Goal: Transaction & Acquisition: Purchase product/service

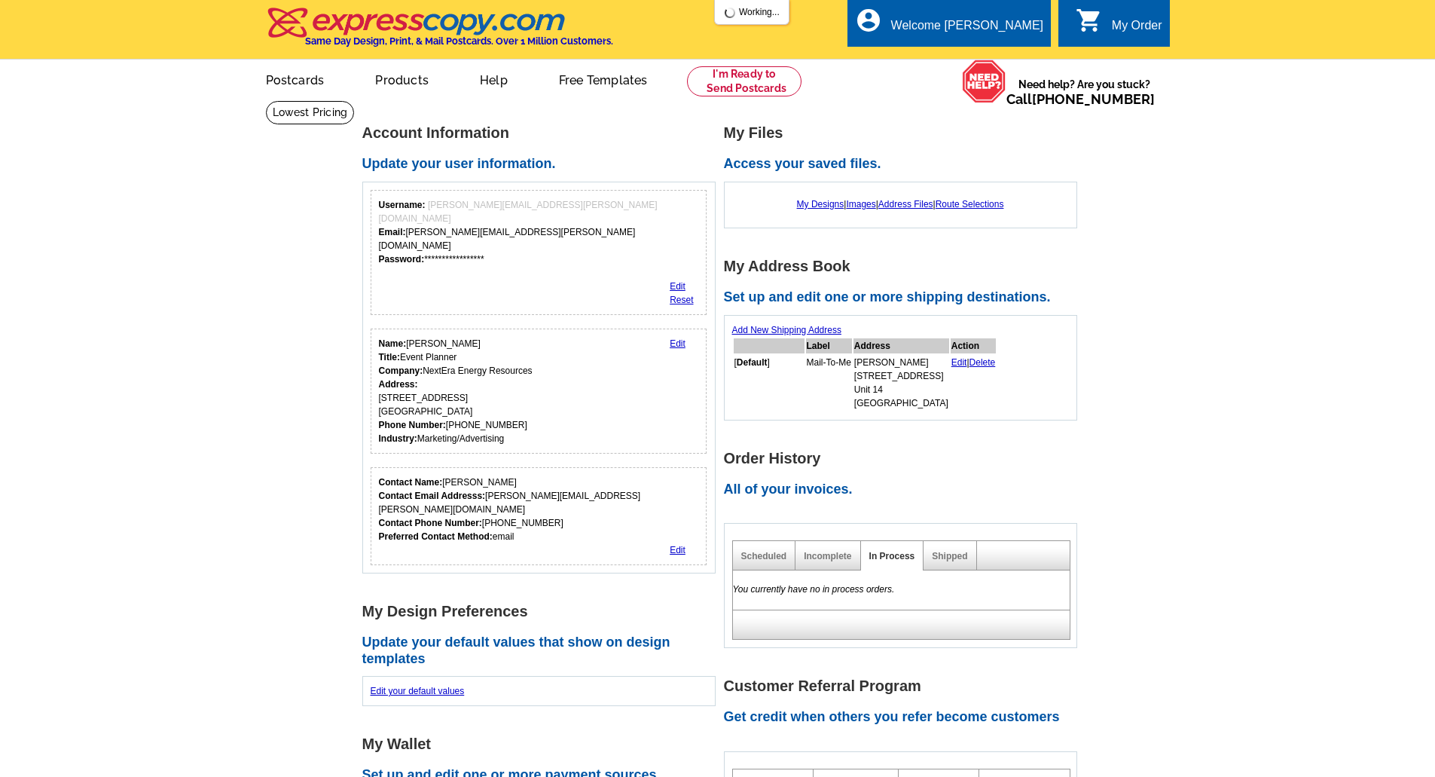
scroll to position [314, 0]
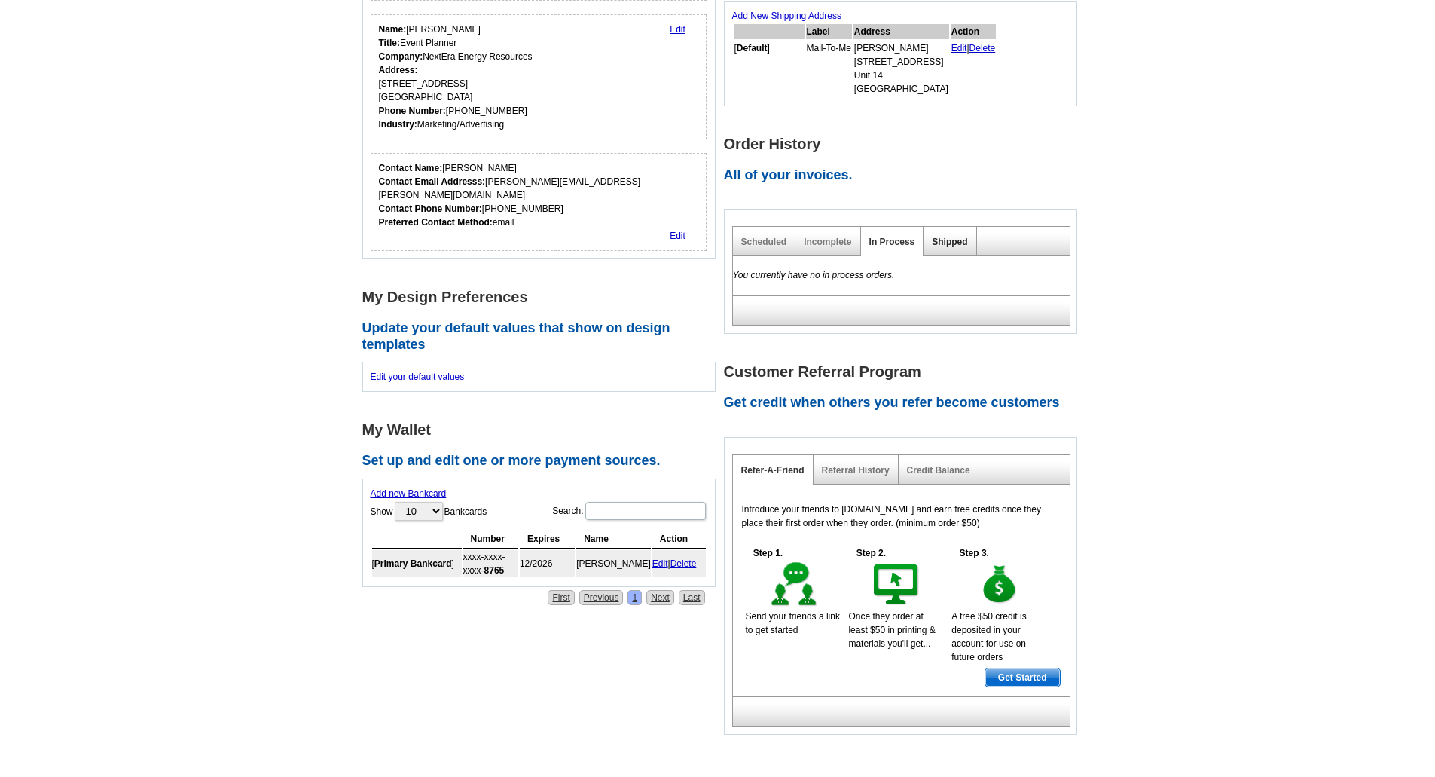
click at [956, 239] on link "Shipped" at bounding box center [949, 242] width 35 height 11
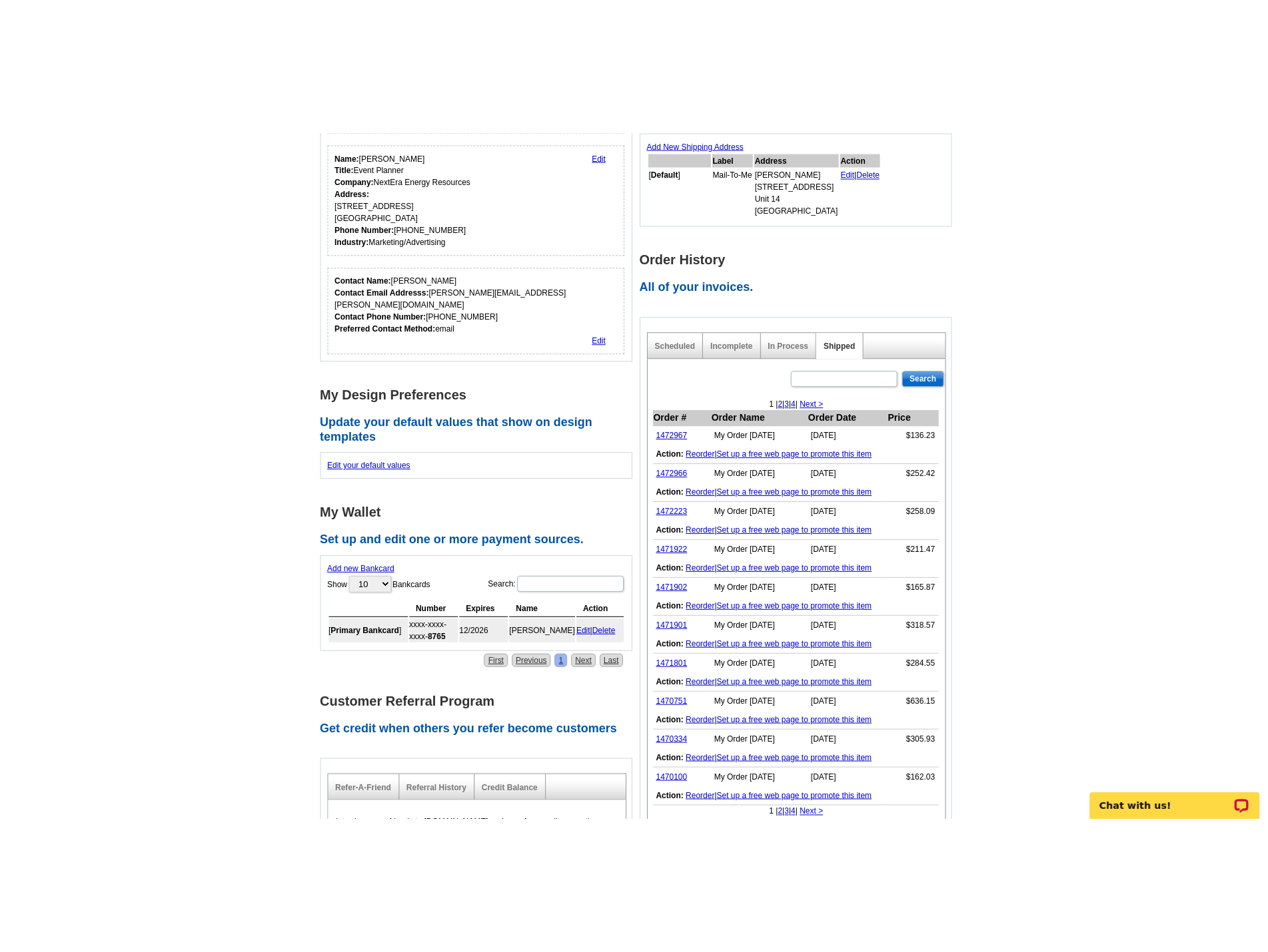
scroll to position [0, 0]
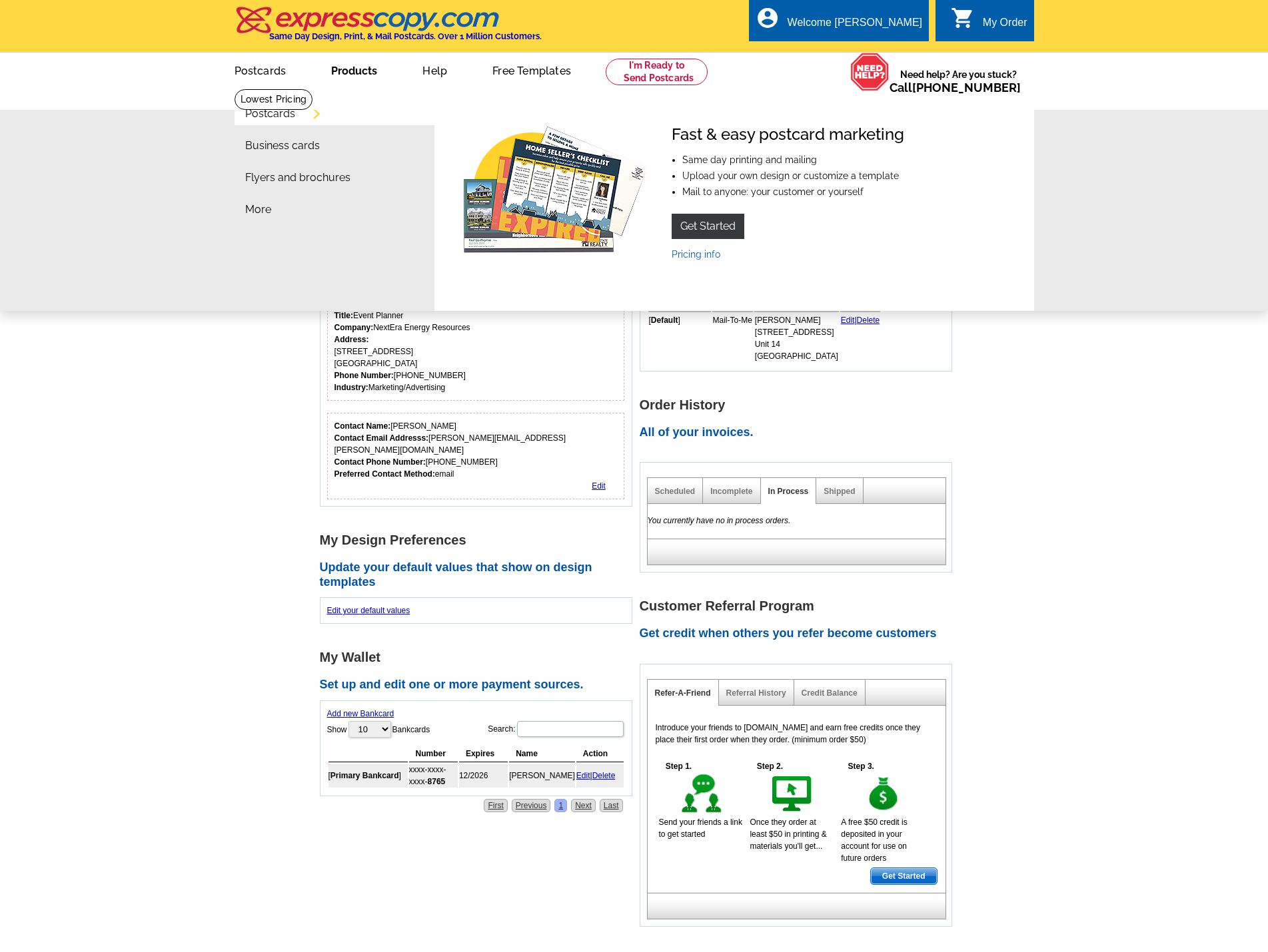
click at [322, 73] on link "Products" at bounding box center [354, 69] width 88 height 31
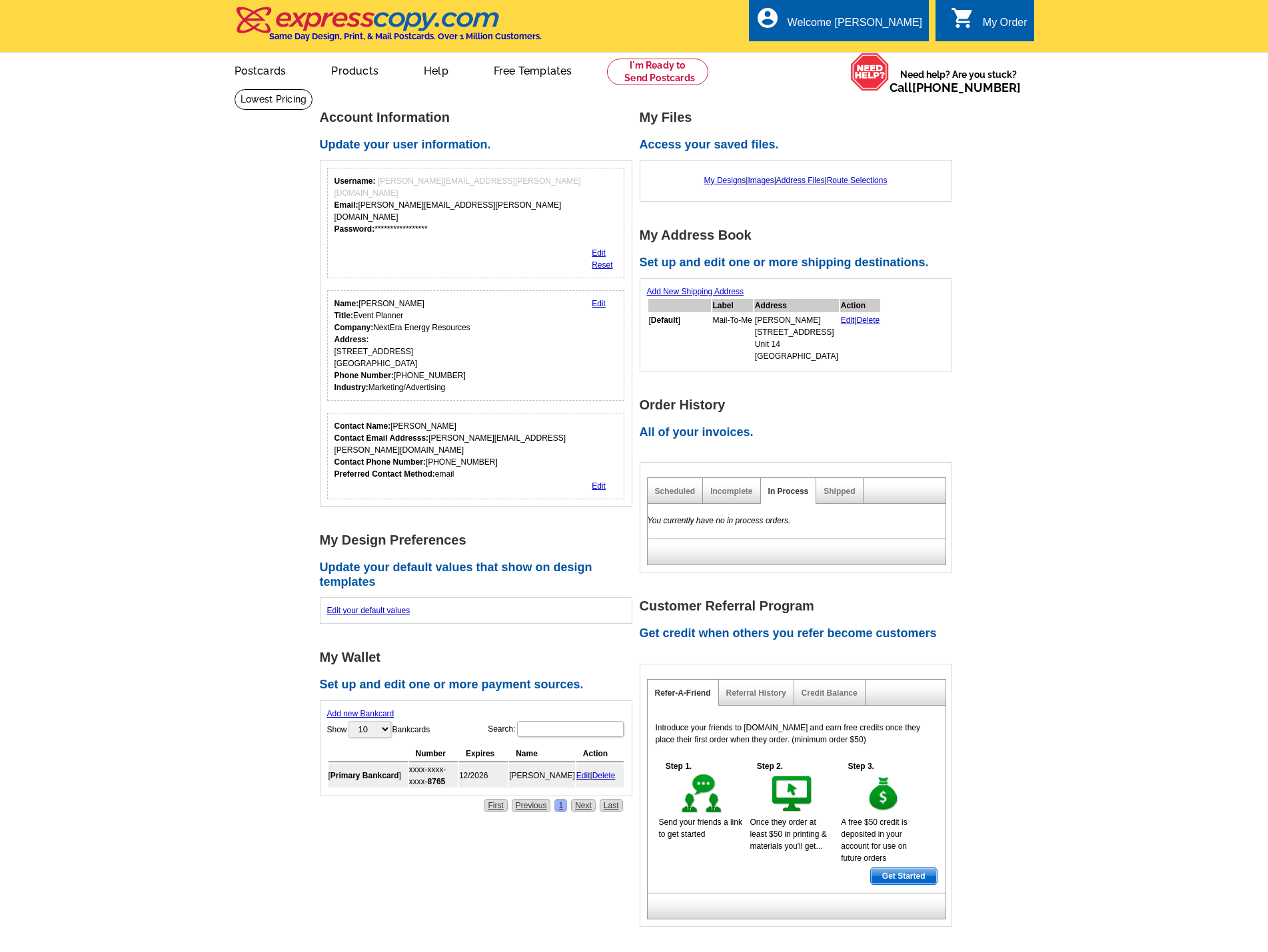
click at [345, 70] on link "Products" at bounding box center [355, 69] width 90 height 31
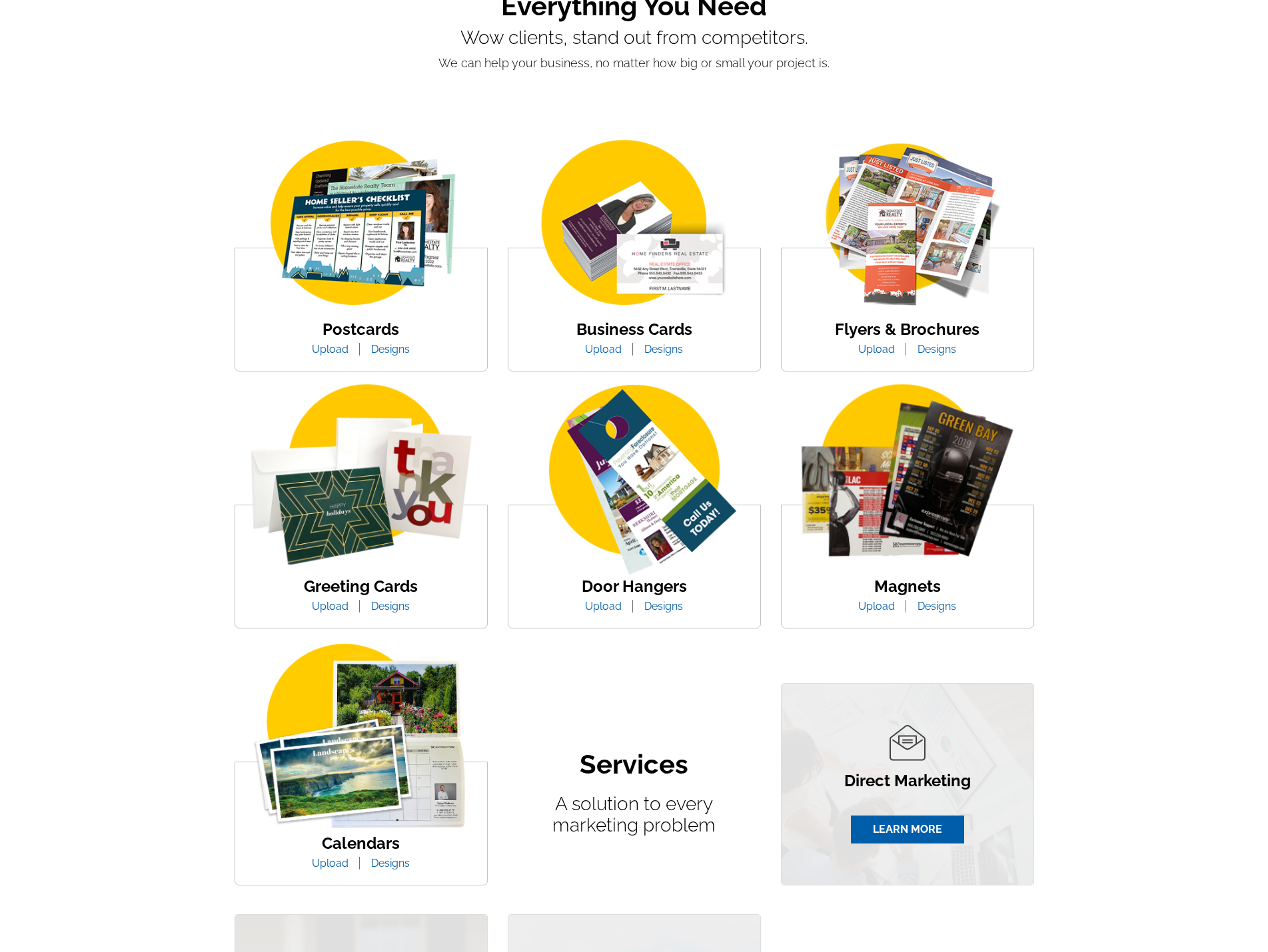
scroll to position [133, 0]
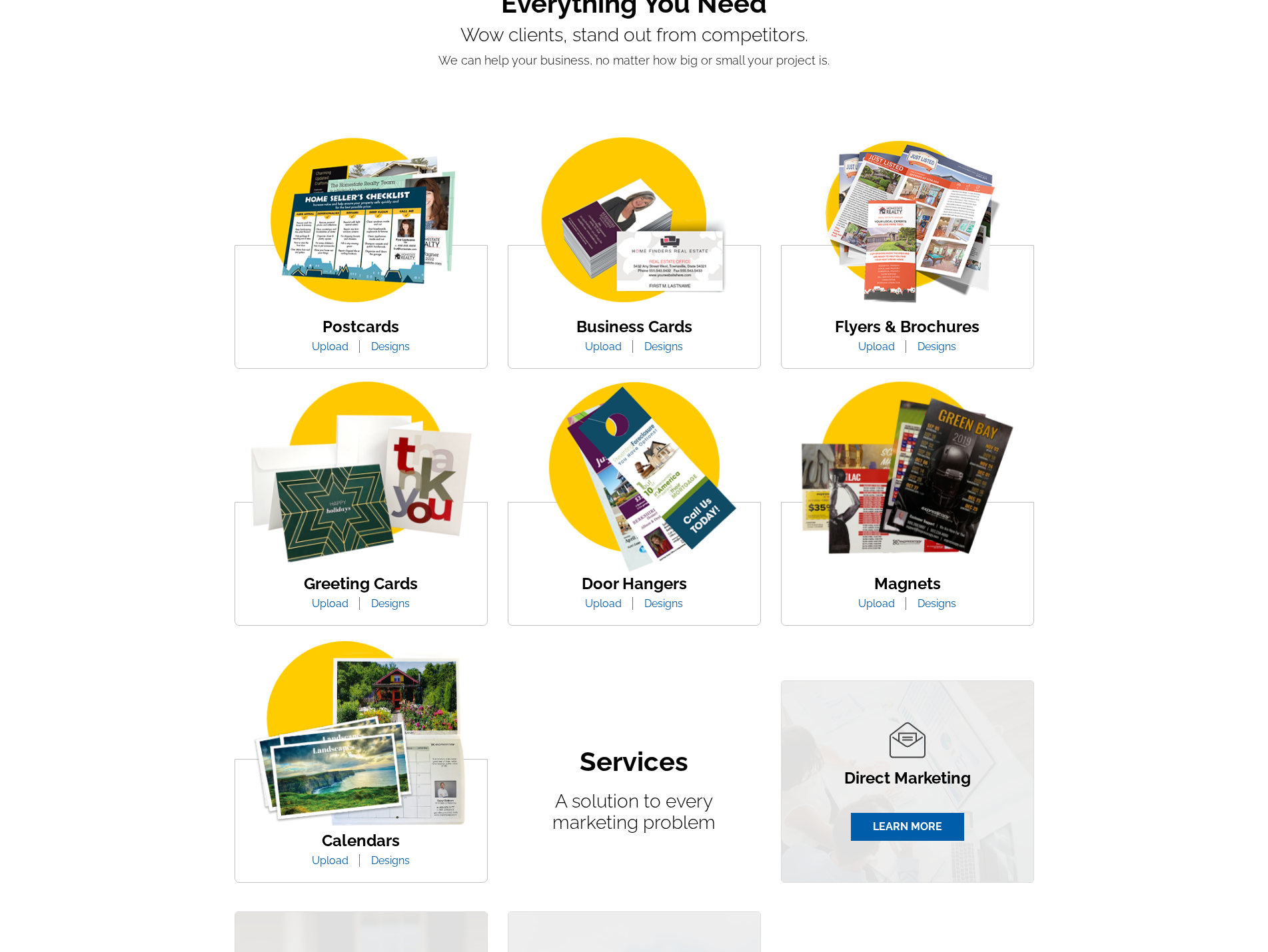
click at [378, 600] on link "Designs" at bounding box center [390, 604] width 58 height 12
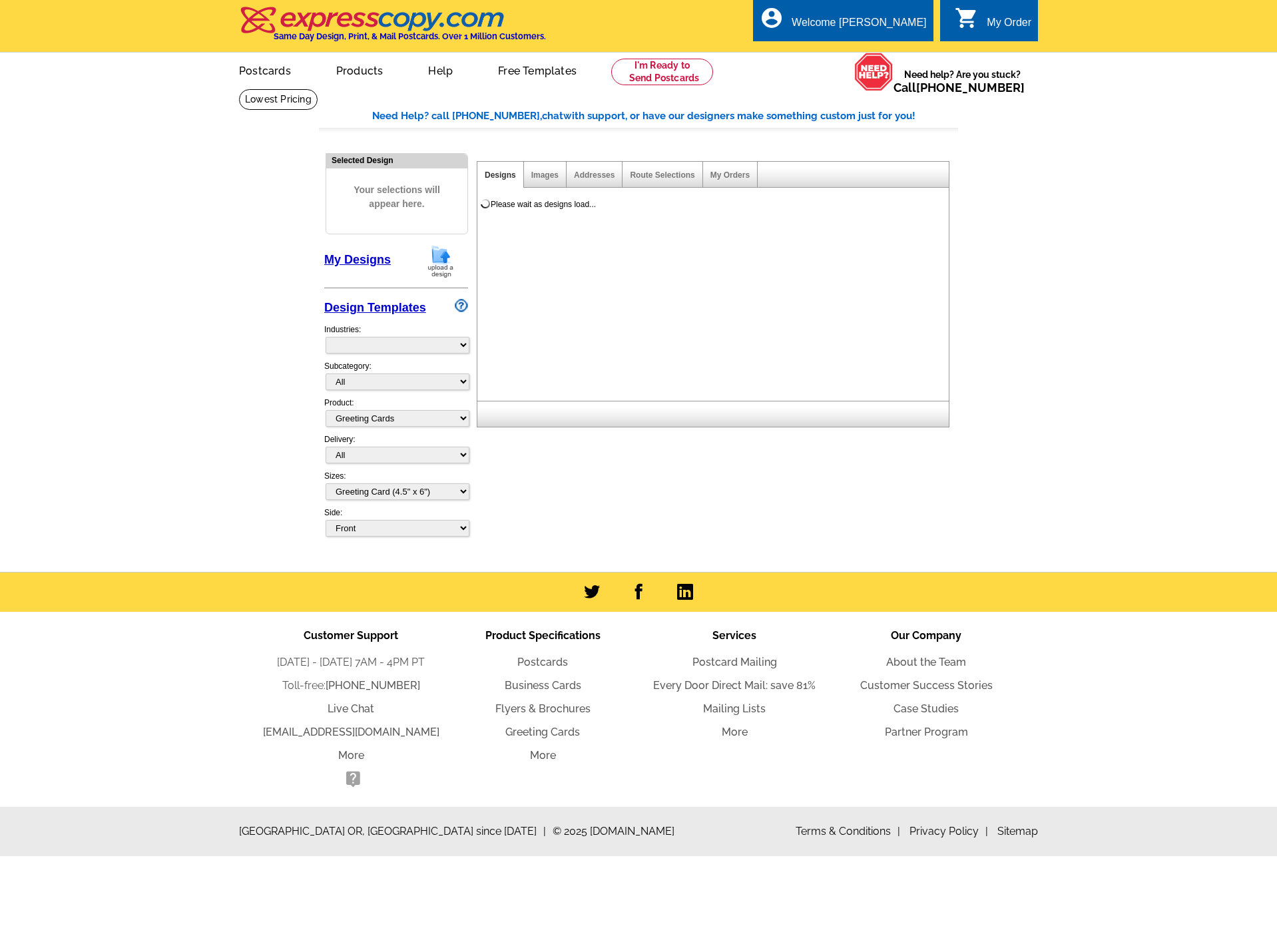
select select "5"
select select "11"
select select "975"
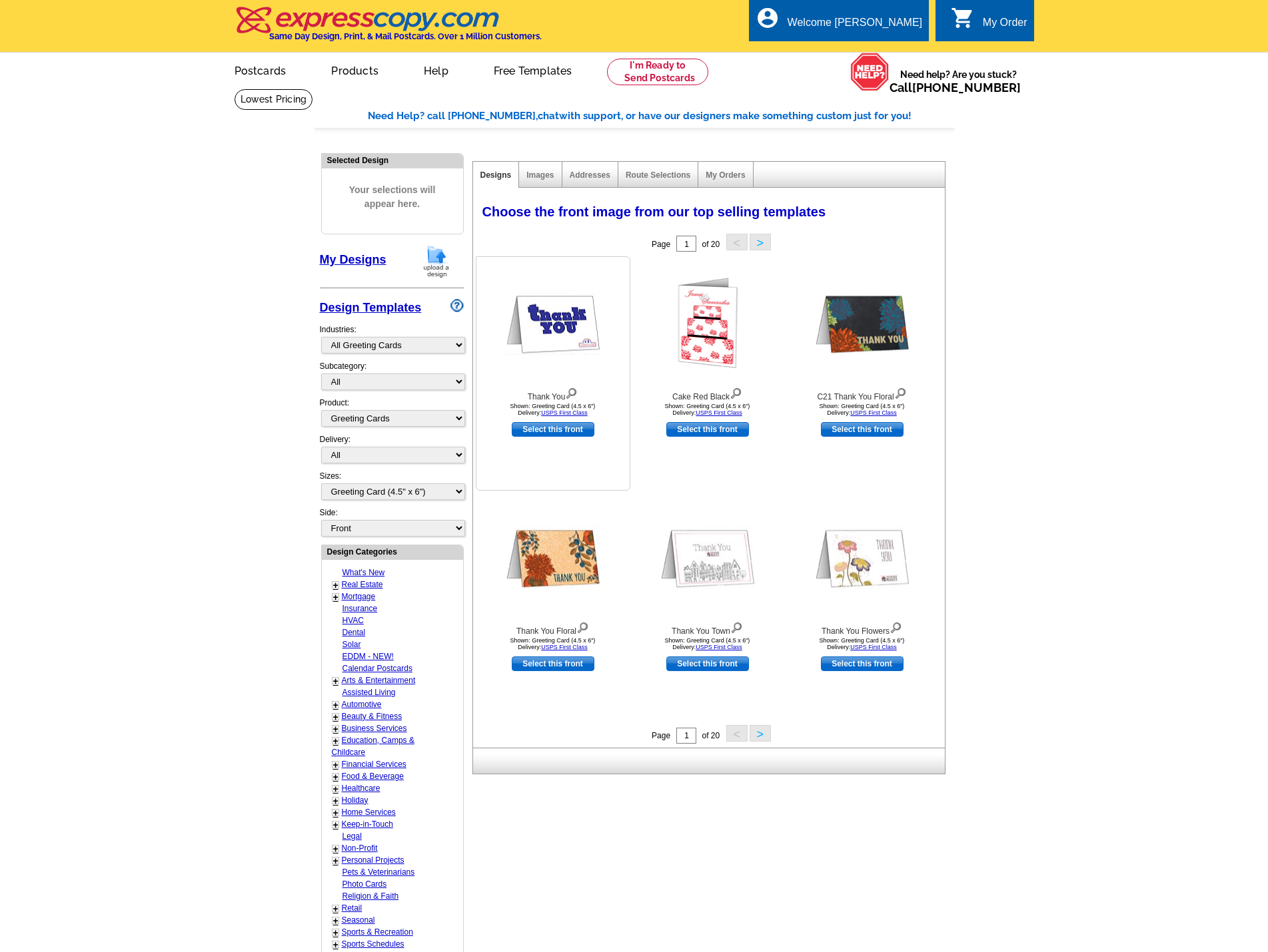
click at [559, 326] on img at bounding box center [553, 324] width 95 height 64
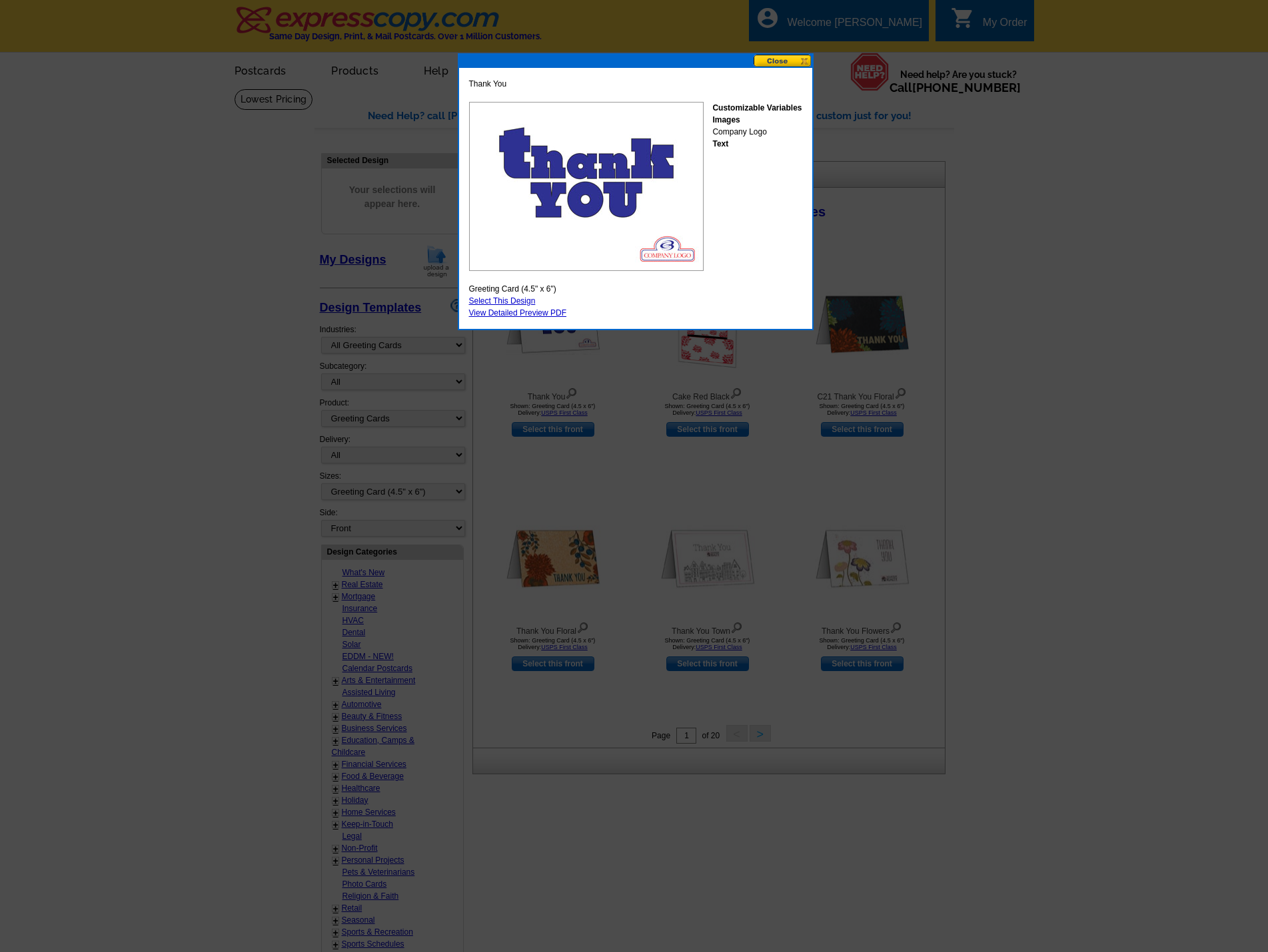
click at [800, 59] on button at bounding box center [783, 61] width 58 height 12
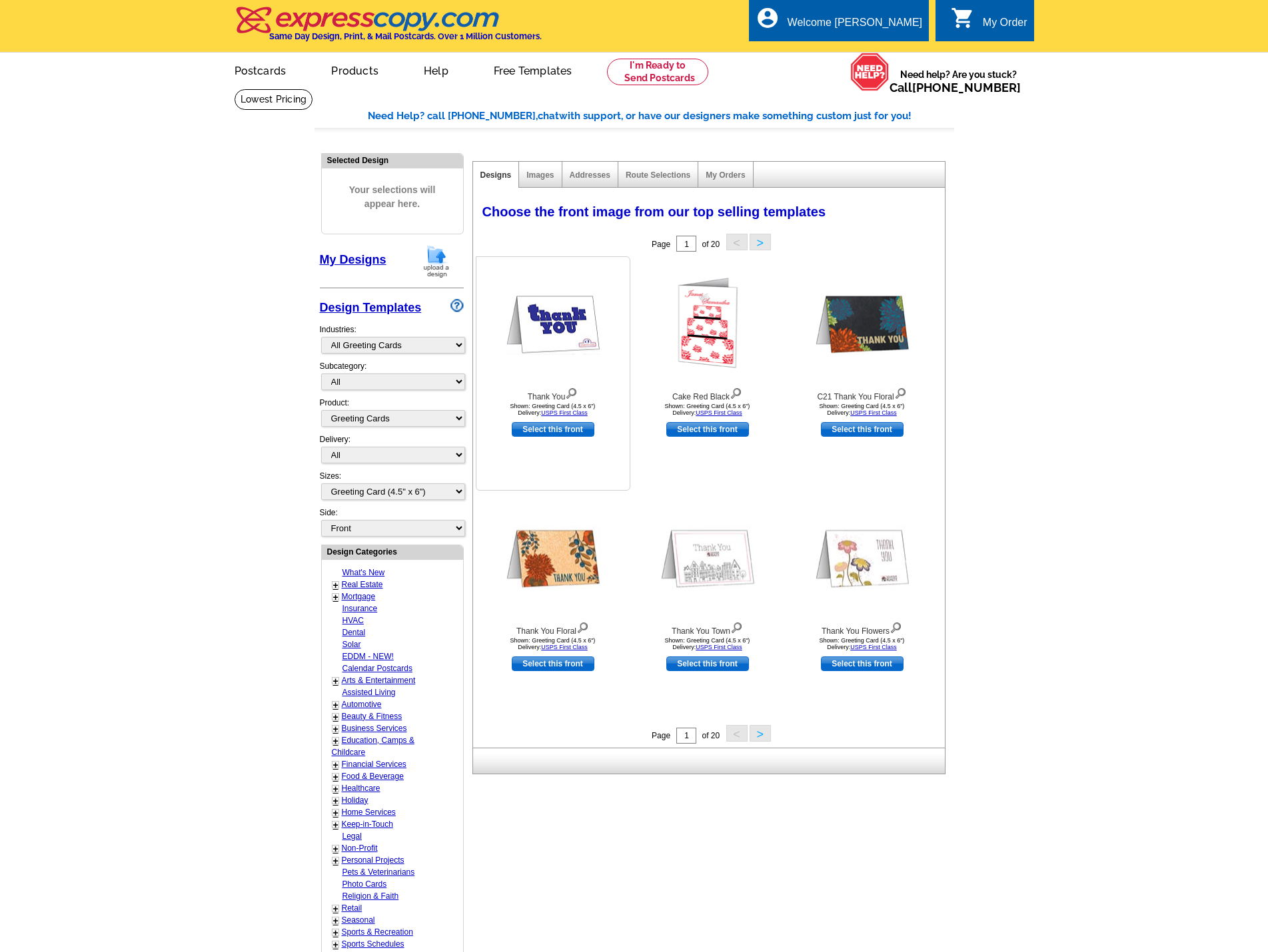
click at [579, 430] on link "Select this front" at bounding box center [553, 430] width 82 height 15
select select "back"
click at [579, 430] on div "Choose the front image from our top selling templates Select one of the templat…" at bounding box center [708, 468] width 473 height 560
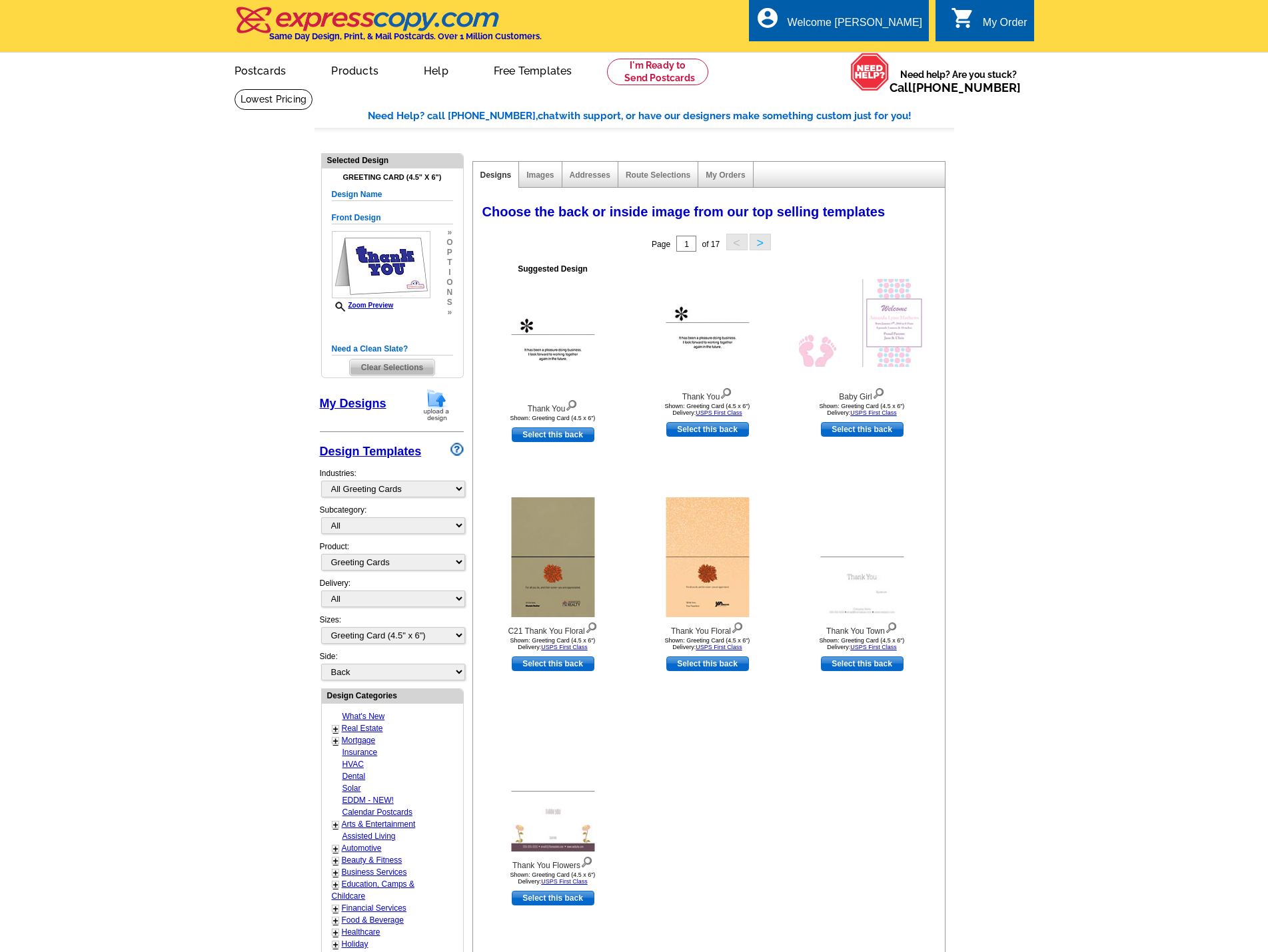
click at [1081, 351] on main "Need Help? call 800-260-5887, chat with support, or have our designers make som…" at bounding box center [634, 684] width 1268 height 1192
click at [409, 367] on span "Clear Selections" at bounding box center [393, 368] width 85 height 16
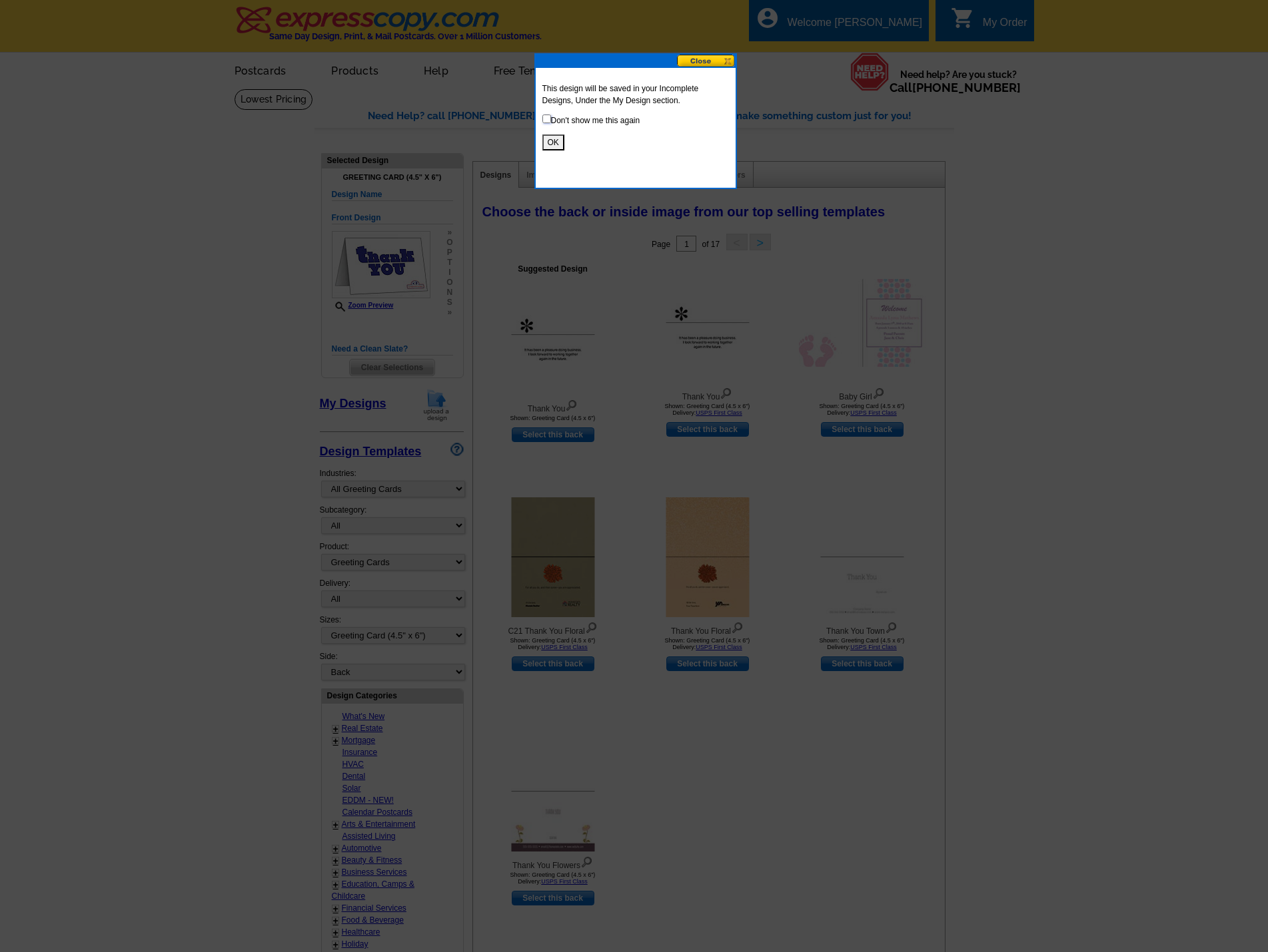
click at [545, 119] on input "checkbox" at bounding box center [546, 119] width 9 height 9
checkbox input "true"
click at [556, 149] on button "OK" at bounding box center [553, 142] width 22 height 16
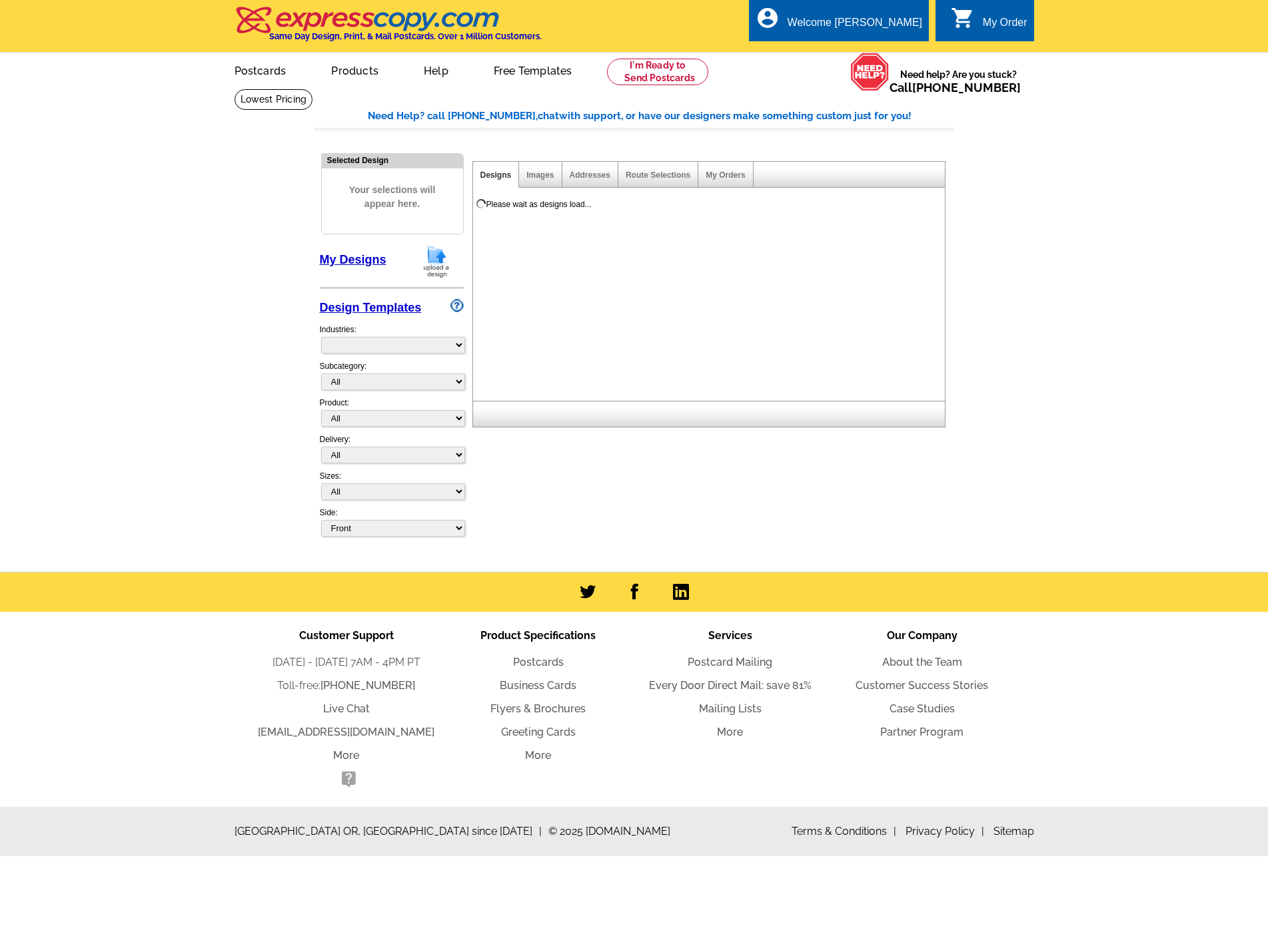
select select "785"
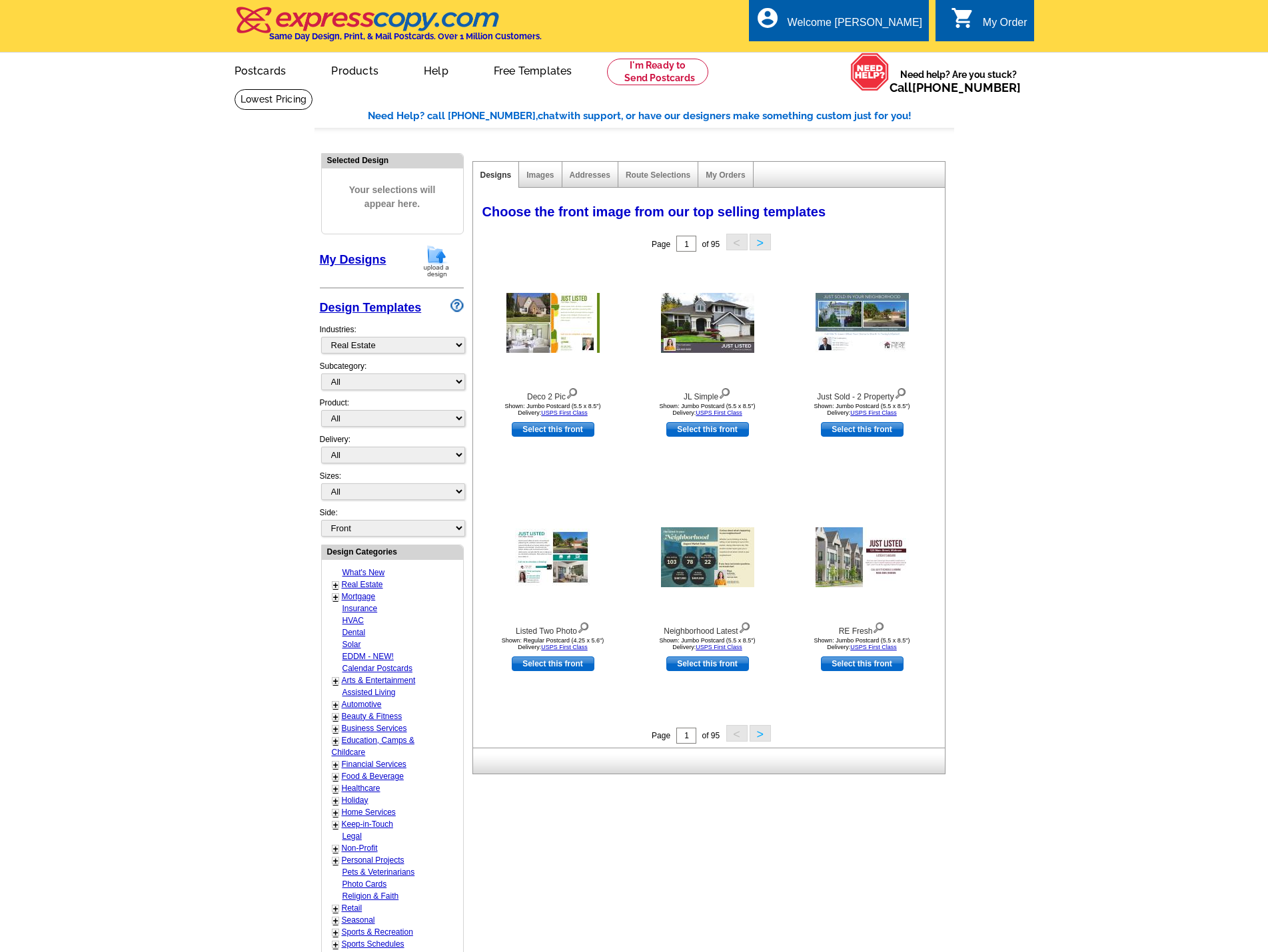
click at [385, 312] on link "Design Templates" at bounding box center [370, 308] width 102 height 13
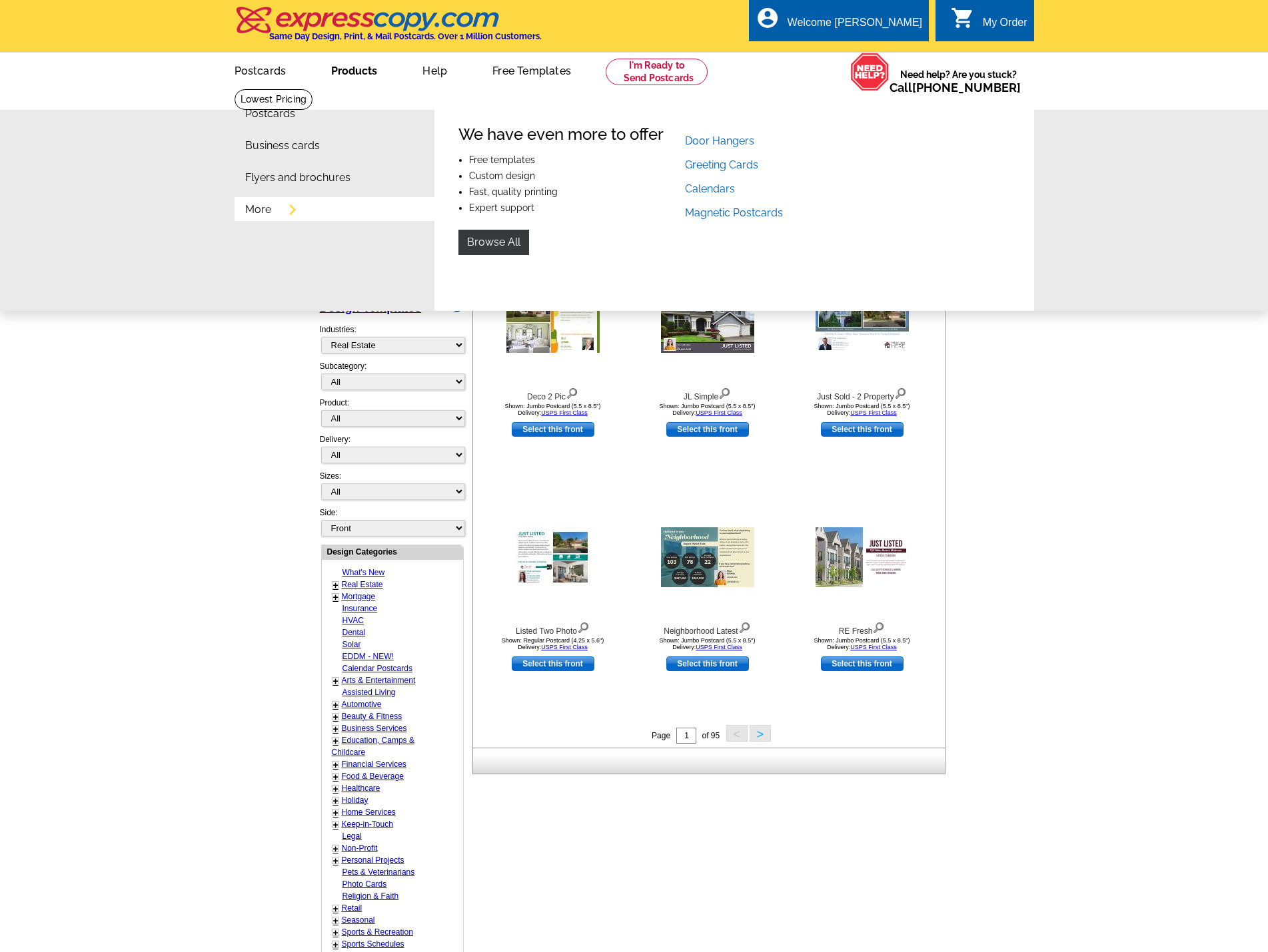
click at [269, 213] on link "More" at bounding box center [257, 209] width 26 height 11
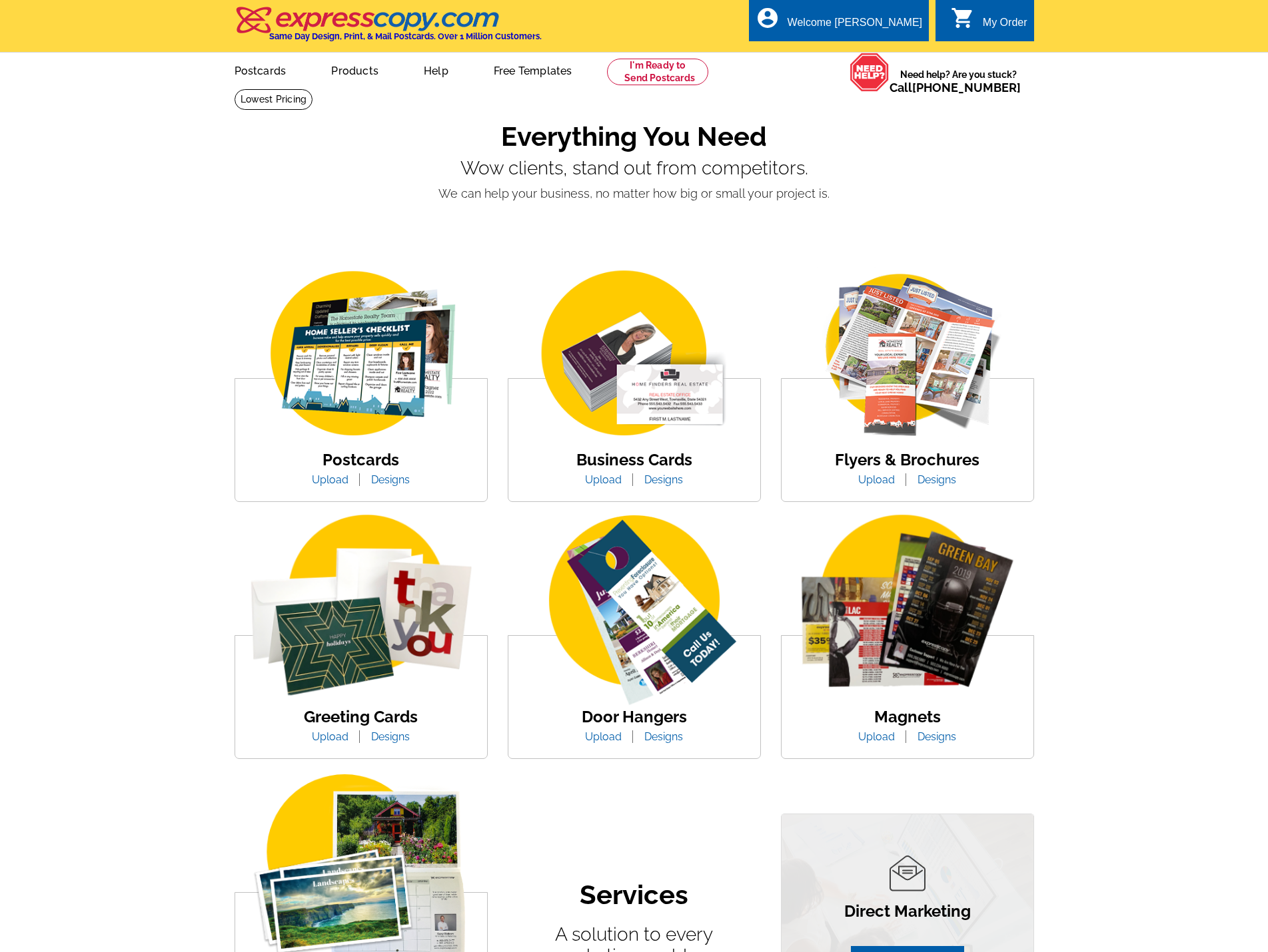
click at [350, 664] on img at bounding box center [361, 612] width 252 height 194
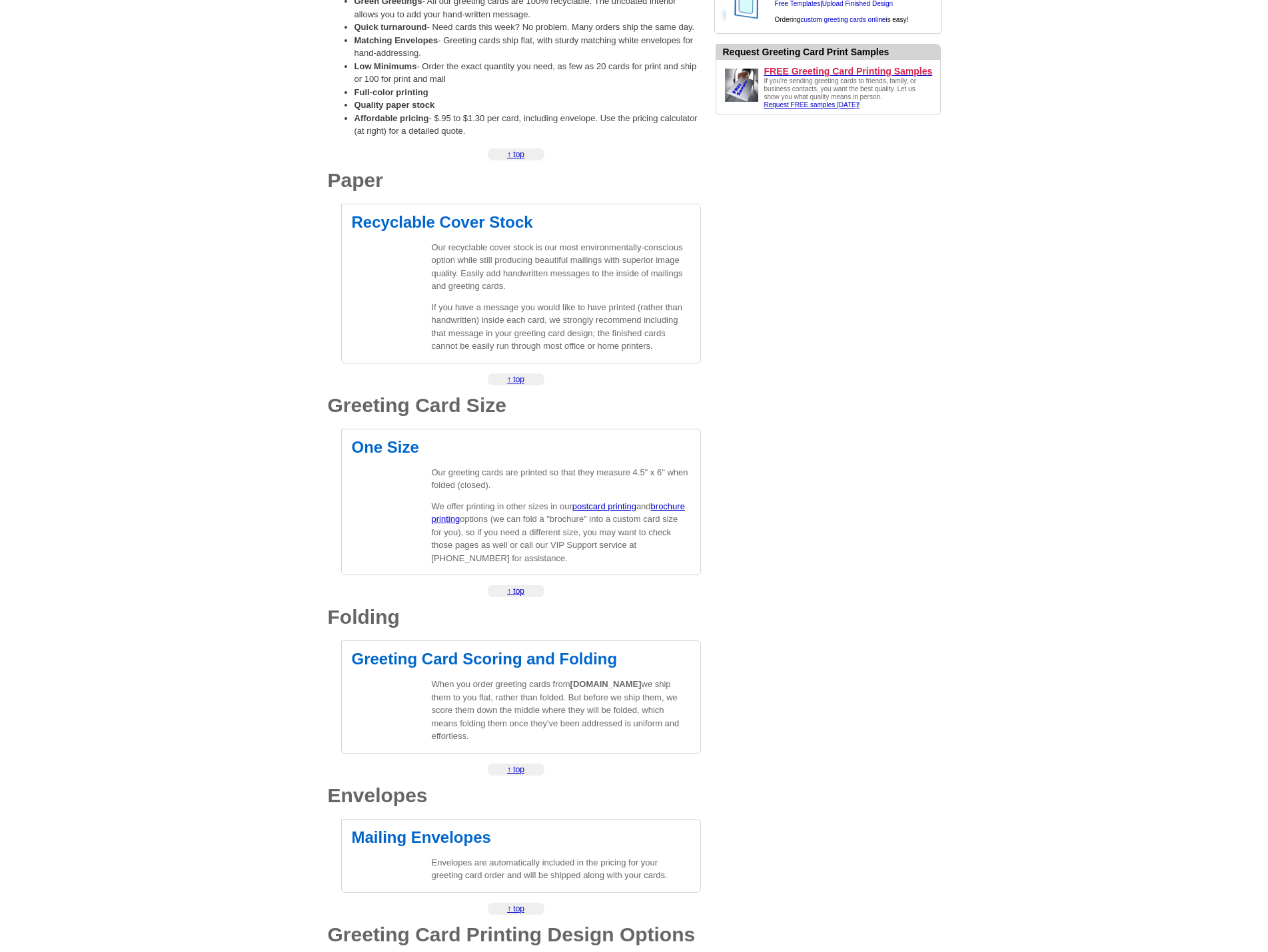
scroll to position [533, 0]
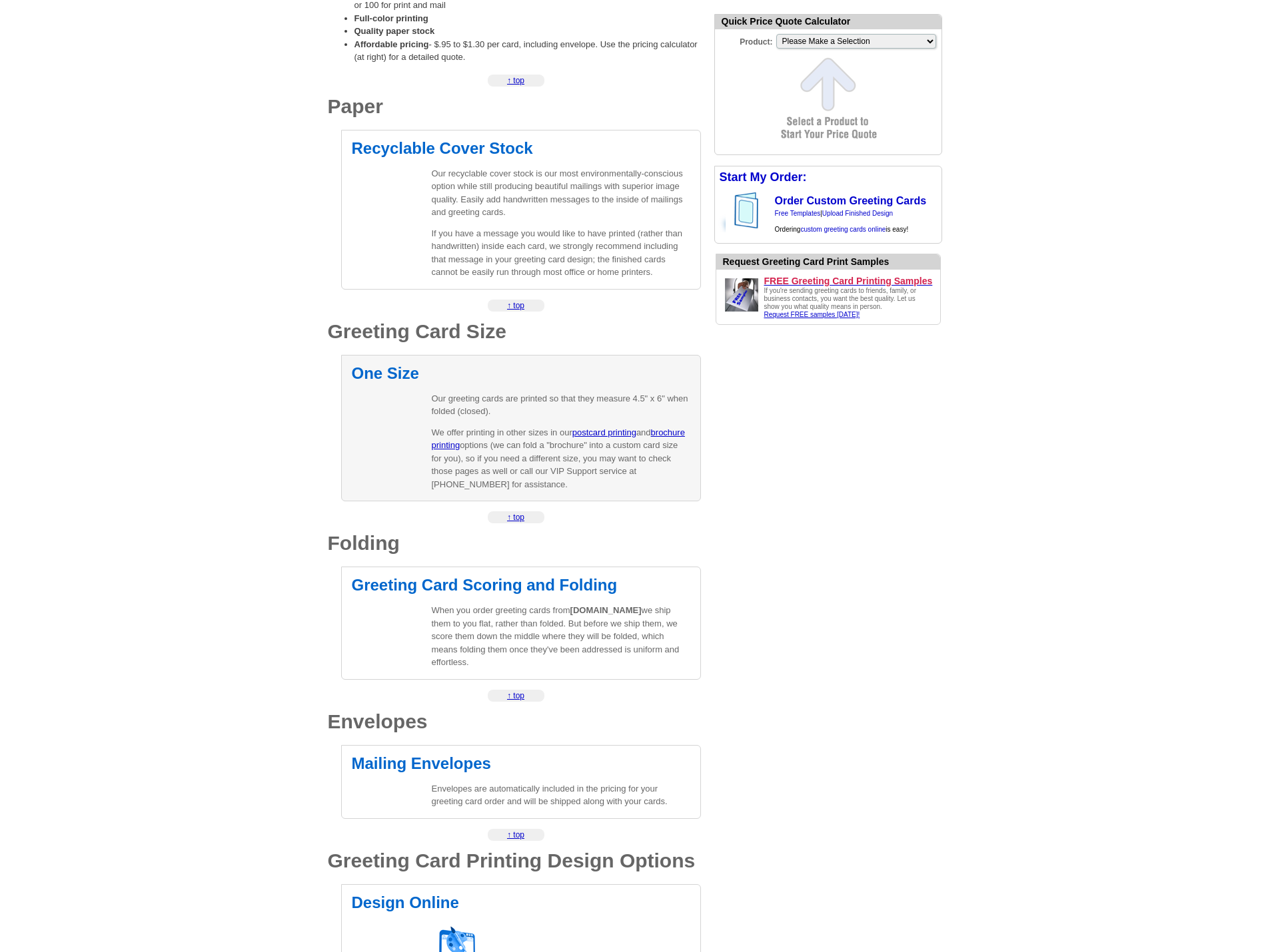
click at [403, 377] on h2 "One Size" at bounding box center [521, 374] width 339 height 16
click at [469, 371] on h2 "One Size" at bounding box center [521, 374] width 339 height 16
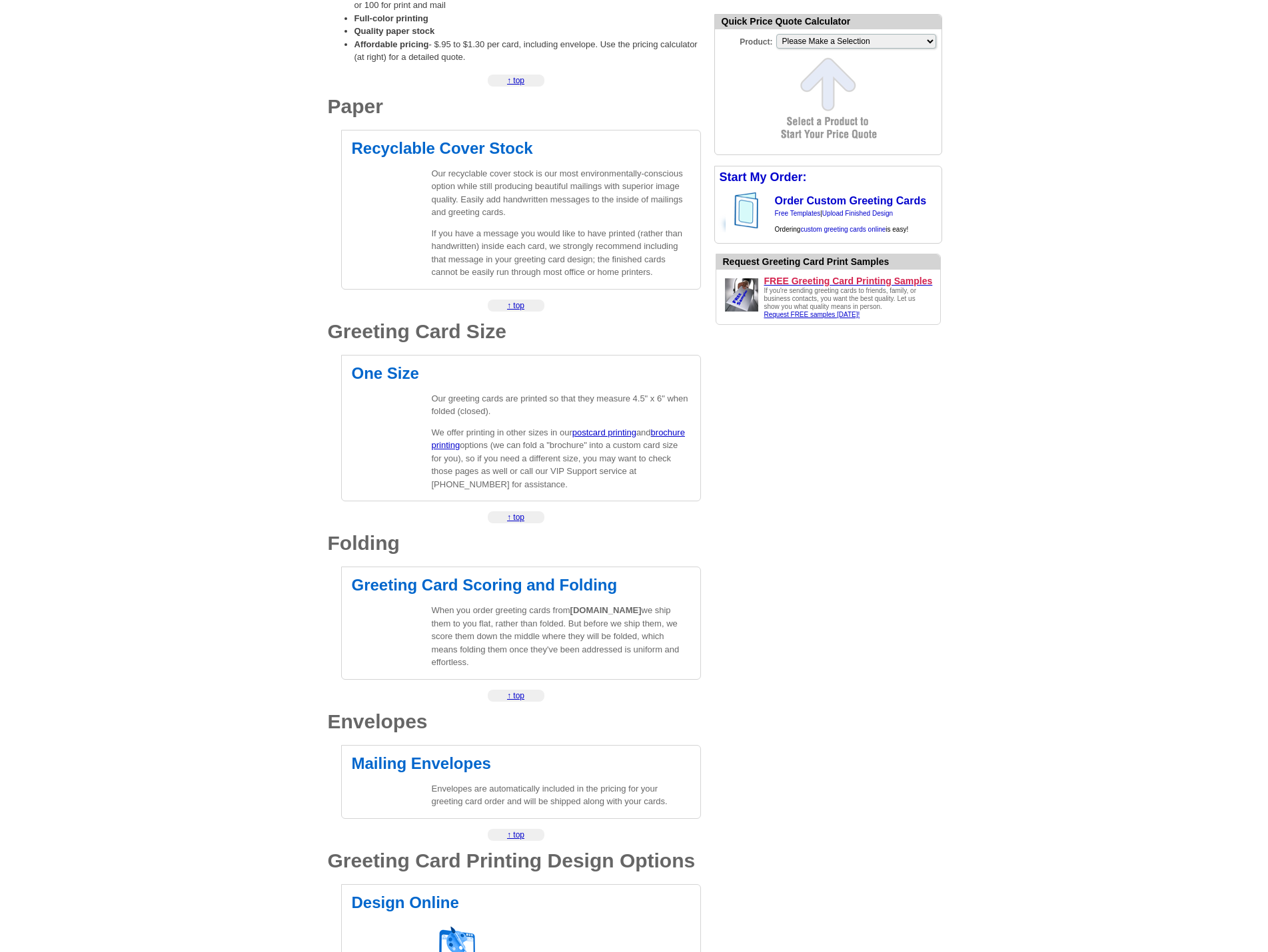
click at [467, 339] on h1 "Greeting Card Size" at bounding box center [515, 331] width 373 height 20
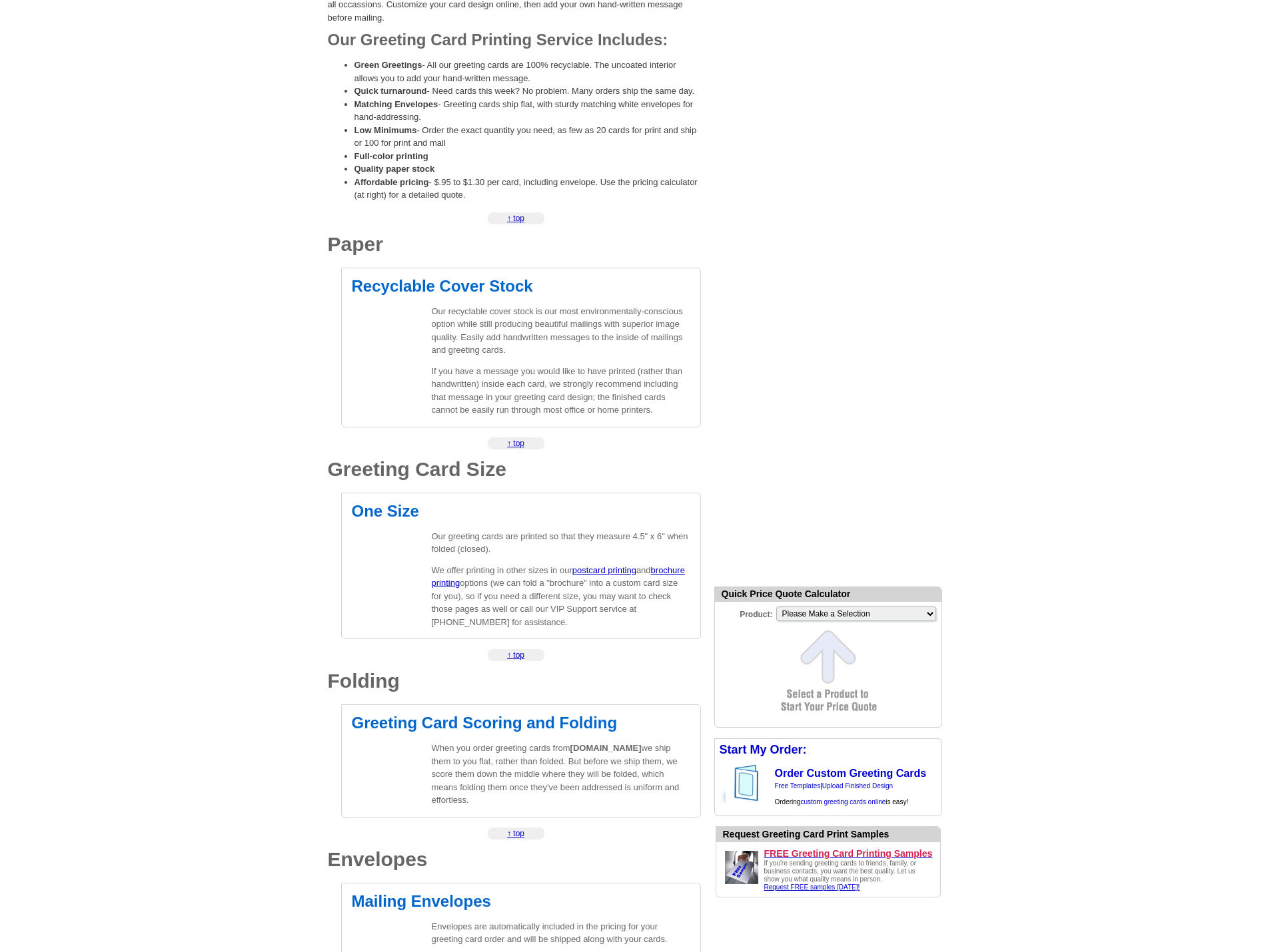
scroll to position [0, 0]
